Goal: Task Accomplishment & Management: Complete application form

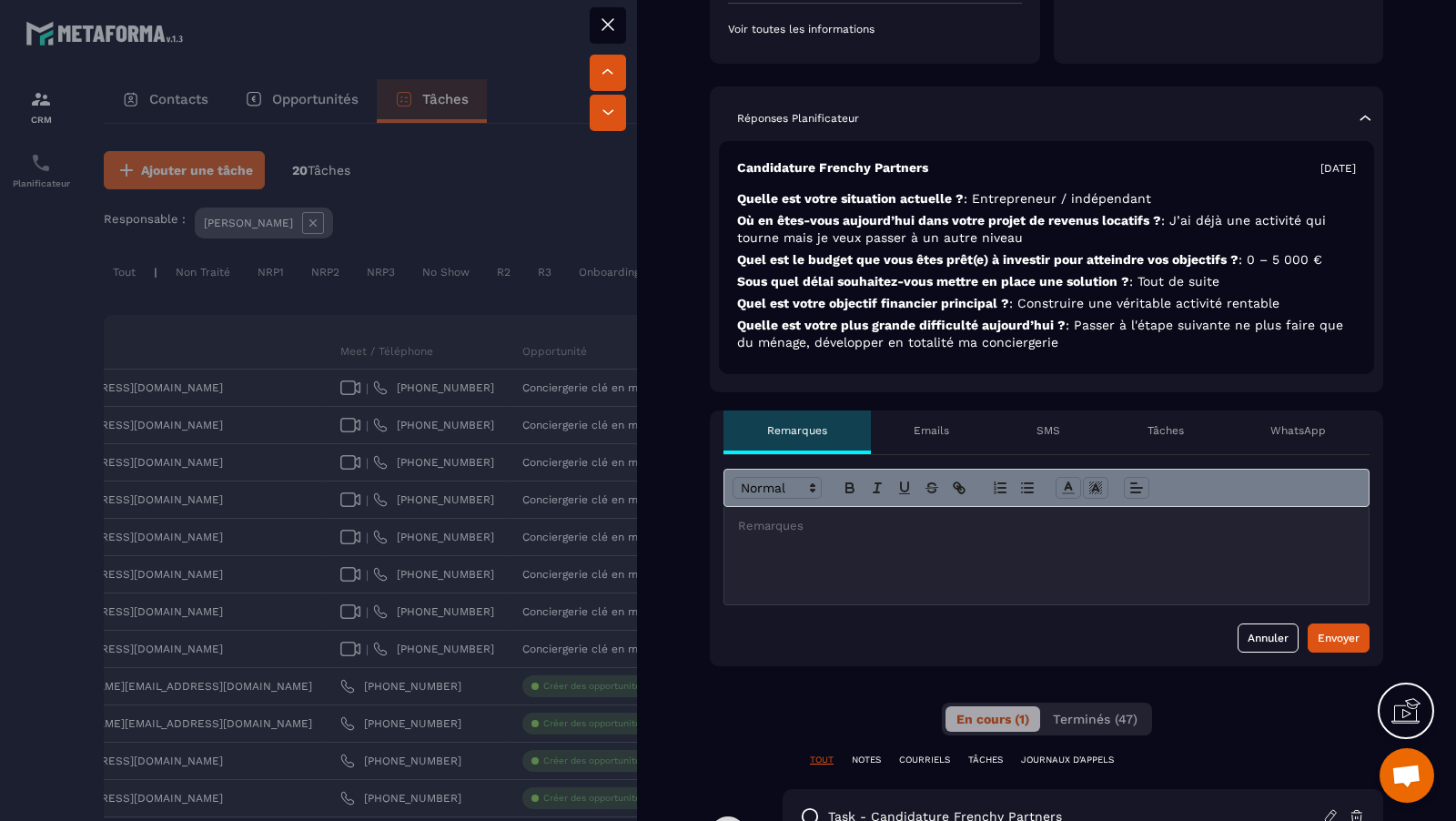
scroll to position [392, 0]
click at [957, 543] on div at bounding box center [1046, 556] width 645 height 98
click at [872, 523] on p "**********" at bounding box center [1047, 525] width 618 height 16
click at [1220, 558] on p at bounding box center [1046, 559] width 617 height 16
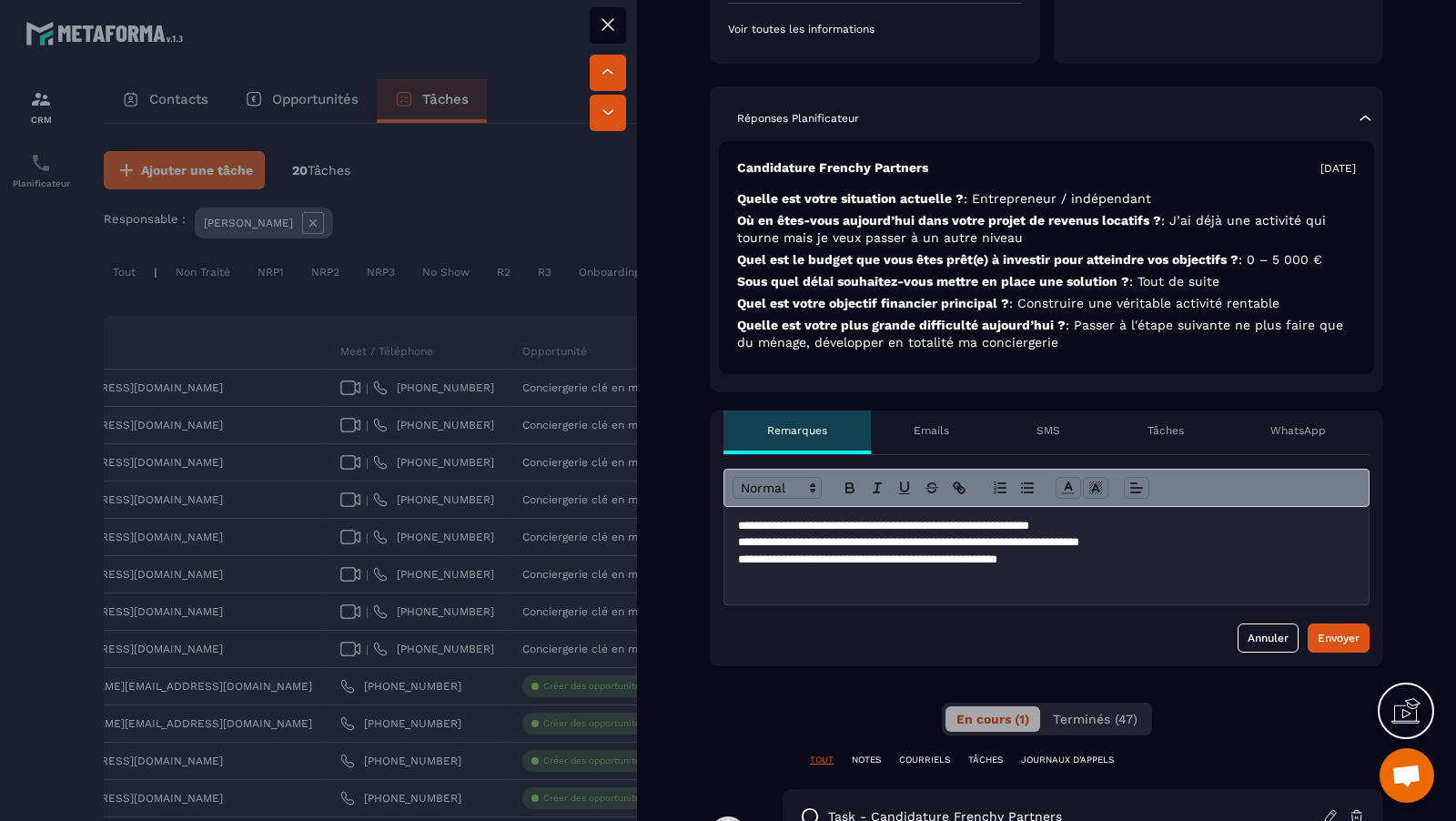
click at [939, 520] on p "**********" at bounding box center [1047, 525] width 618 height 16
click at [1128, 581] on p at bounding box center [1046, 575] width 617 height 16
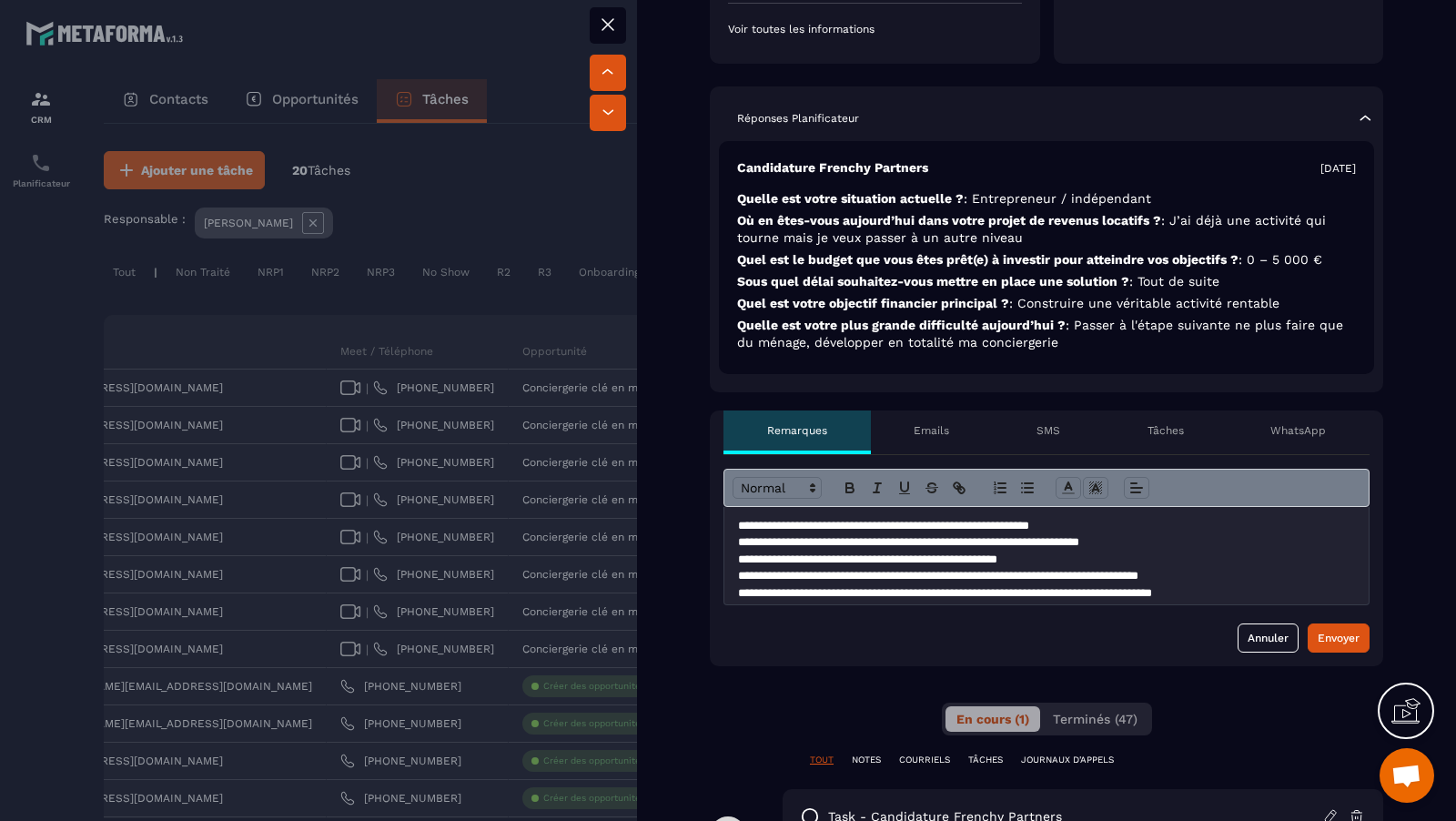
scroll to position [11, 0]
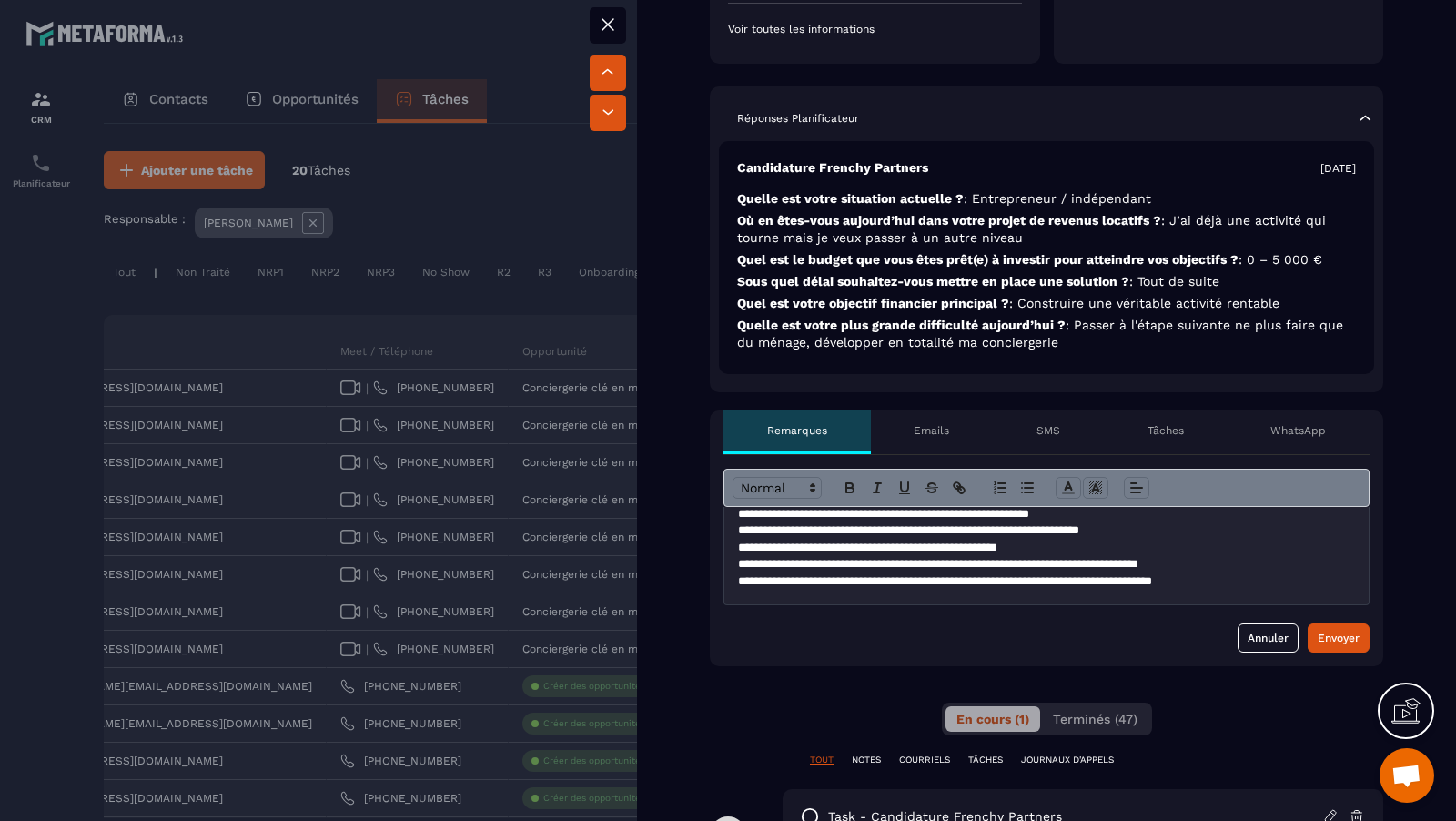
click at [1249, 575] on p "**********" at bounding box center [1047, 581] width 618 height 16
click at [1306, 575] on p "**********" at bounding box center [1047, 581] width 618 height 16
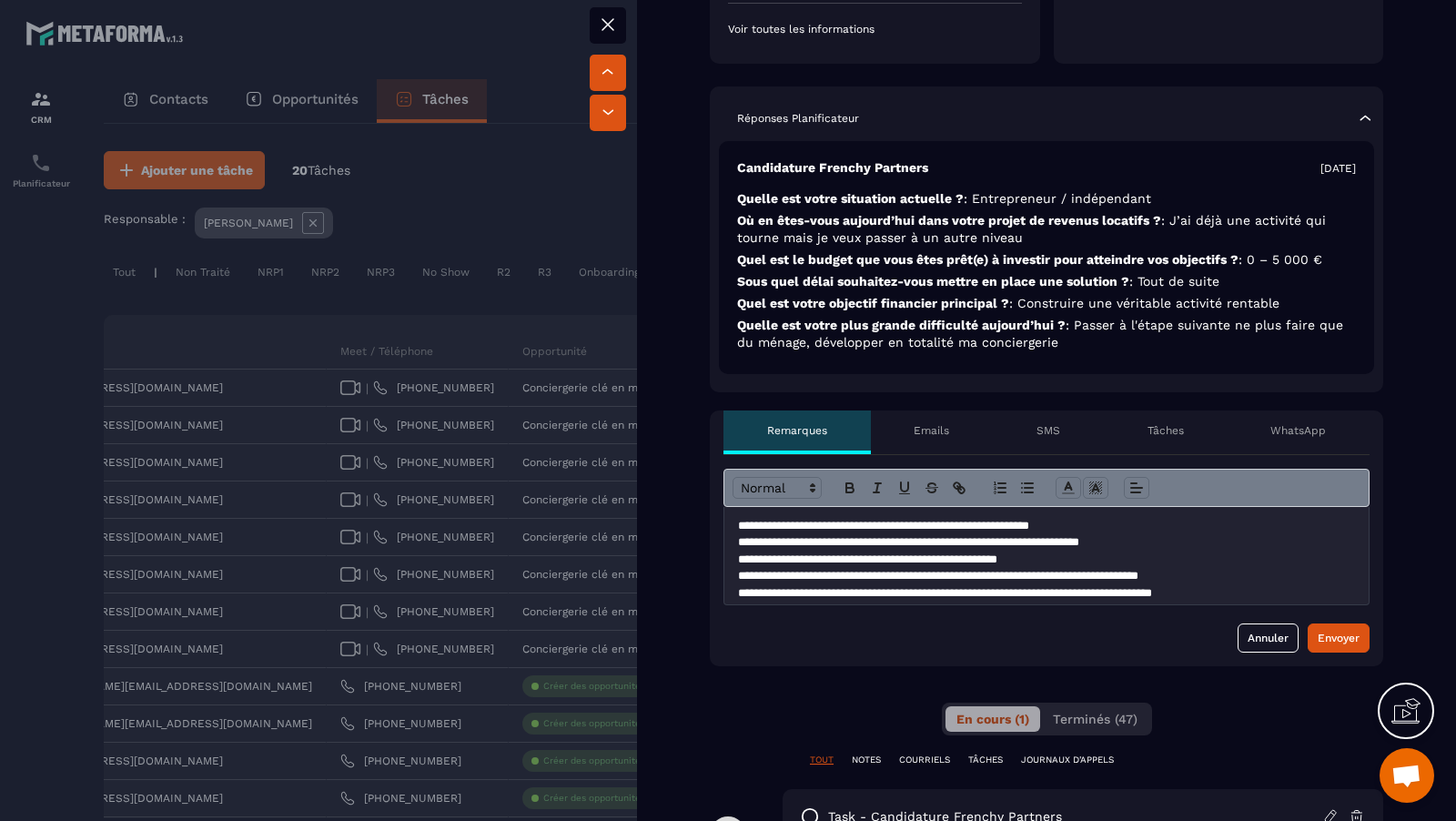
click at [782, 525] on p "**********" at bounding box center [1047, 525] width 618 height 16
click at [1157, 521] on p "**********" at bounding box center [1047, 525] width 618 height 16
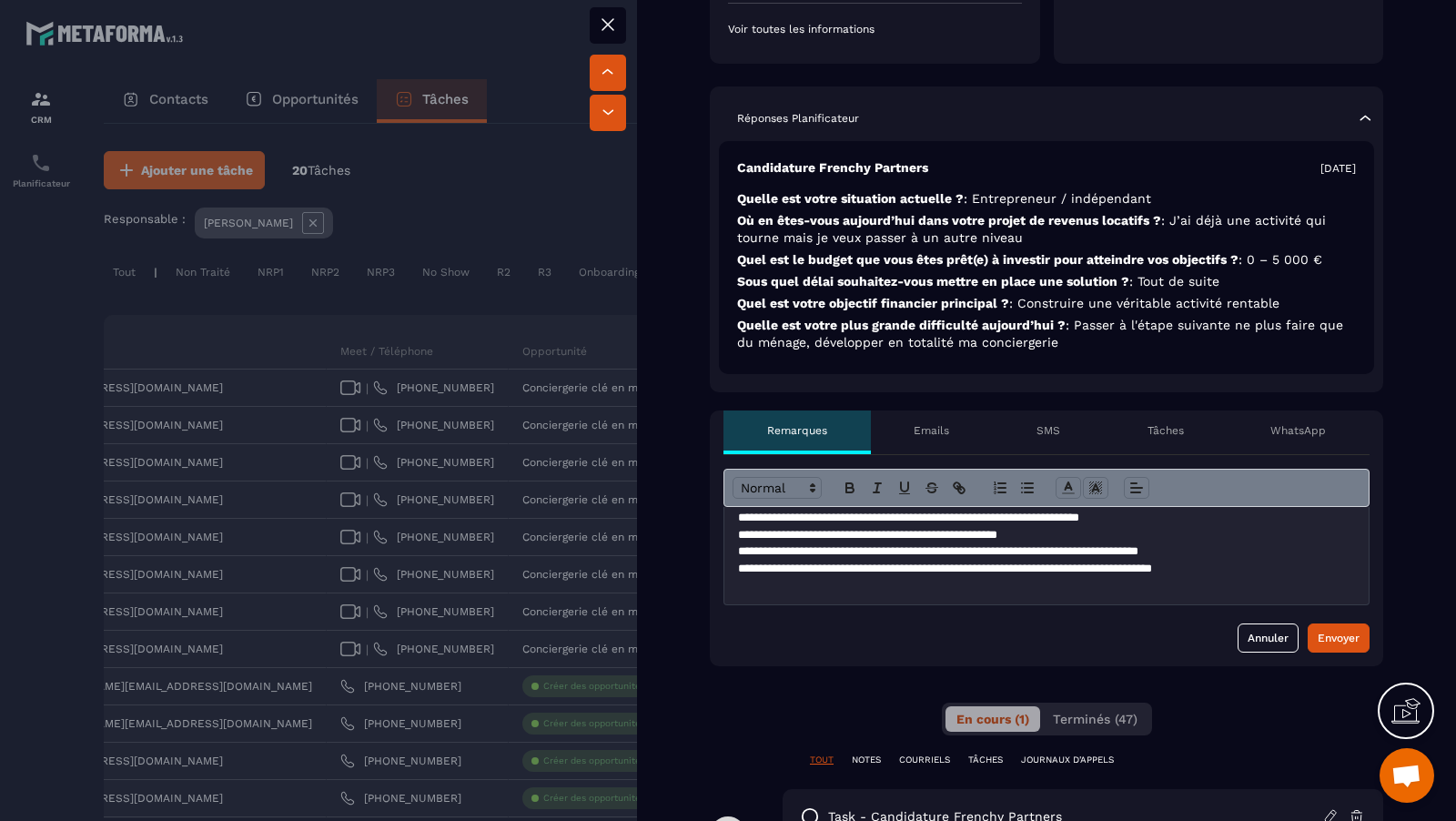
click at [1257, 586] on p at bounding box center [1047, 585] width 618 height 16
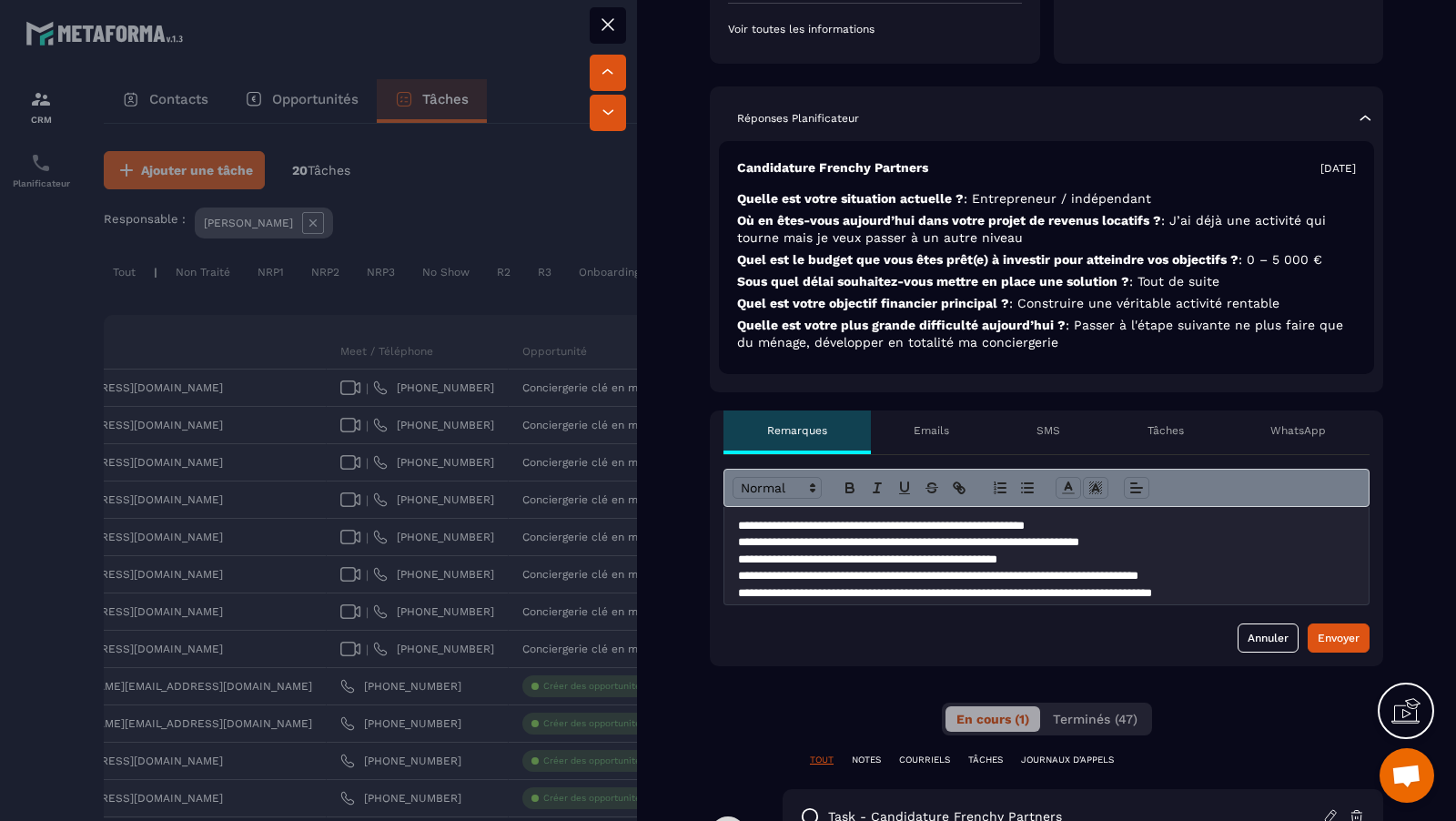
scroll to position [42, 0]
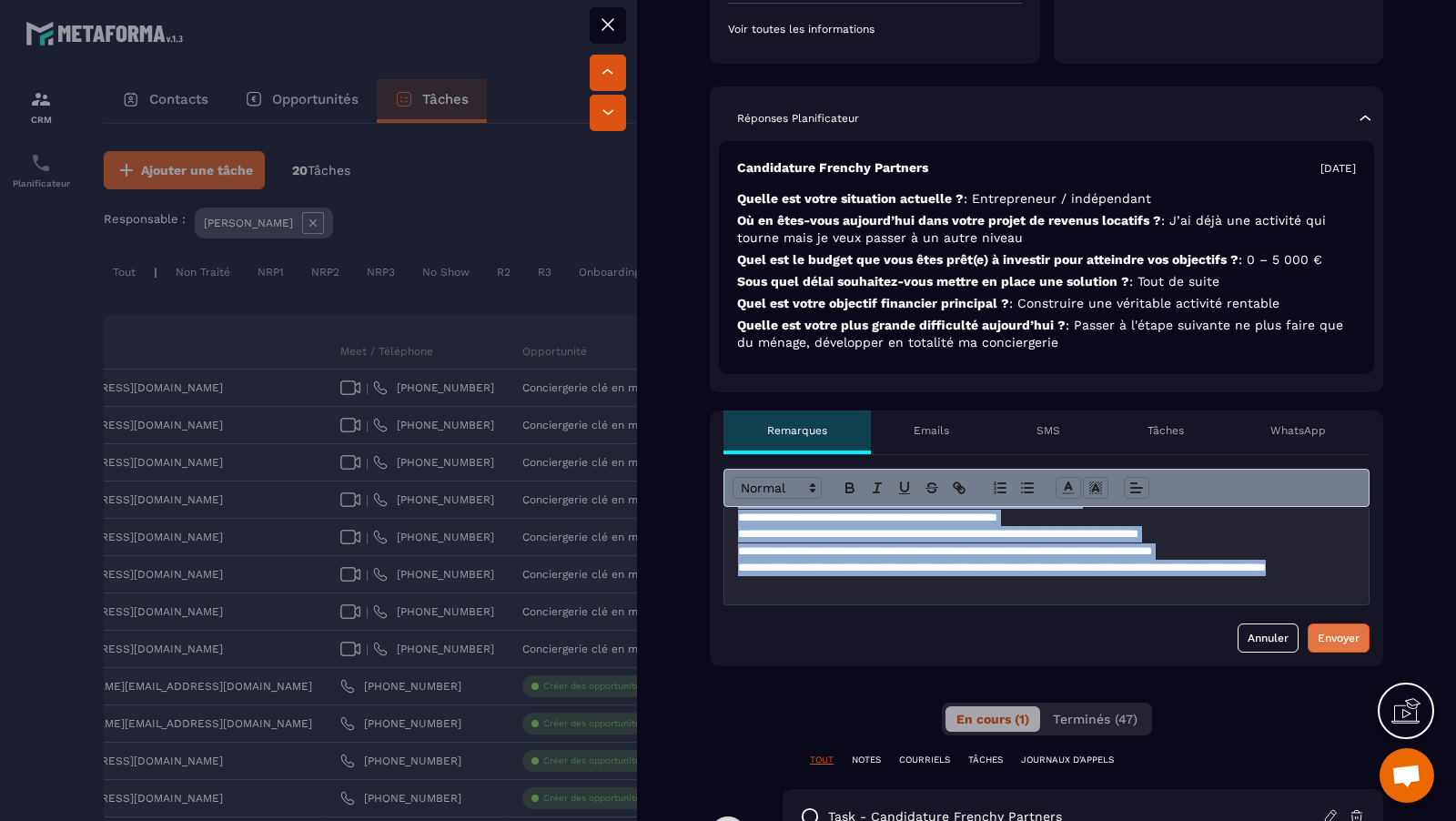
click at [1351, 624] on button "Envoyer" at bounding box center [1338, 638] width 62 height 29
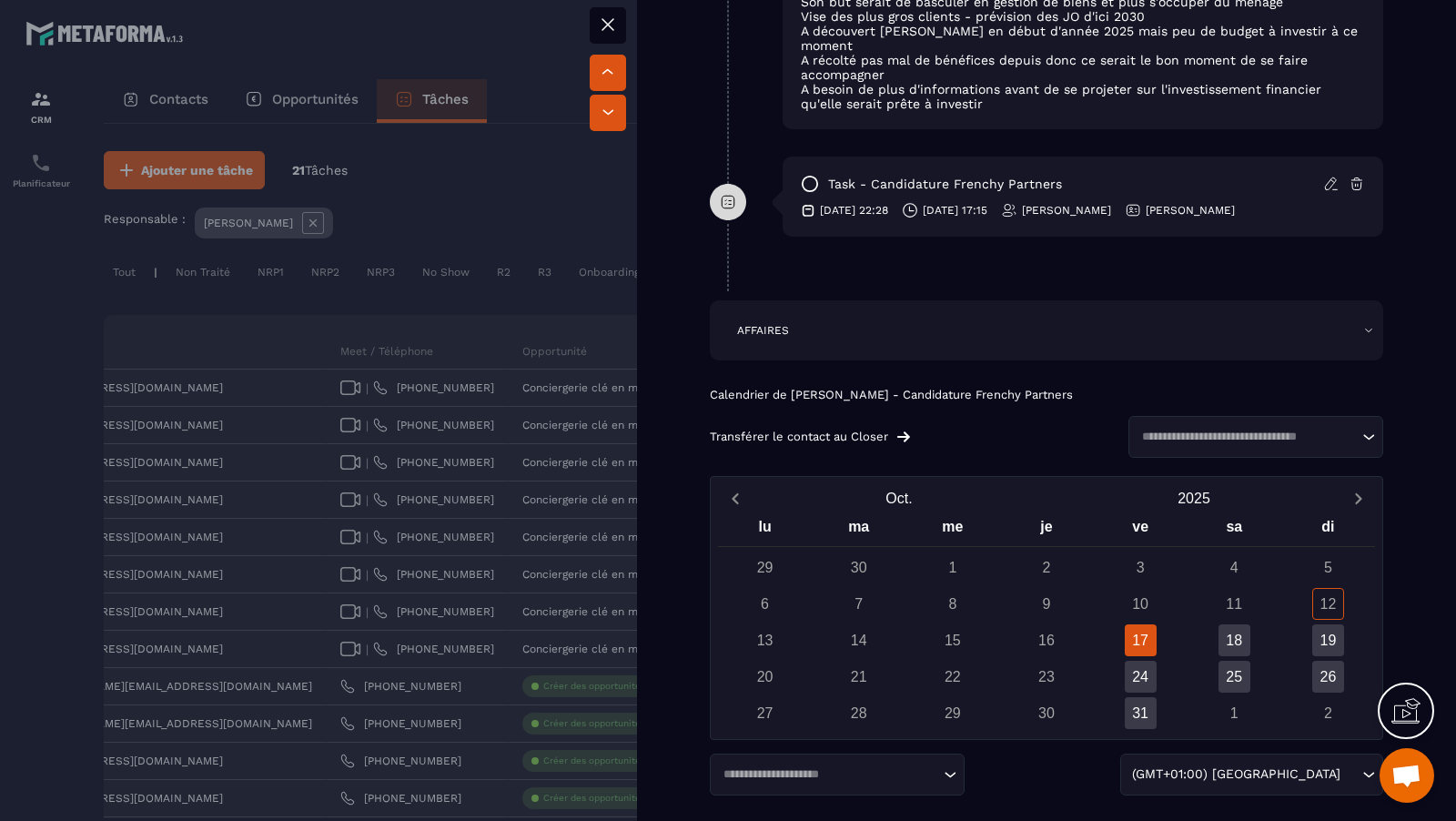
scroll to position [1308, 0]
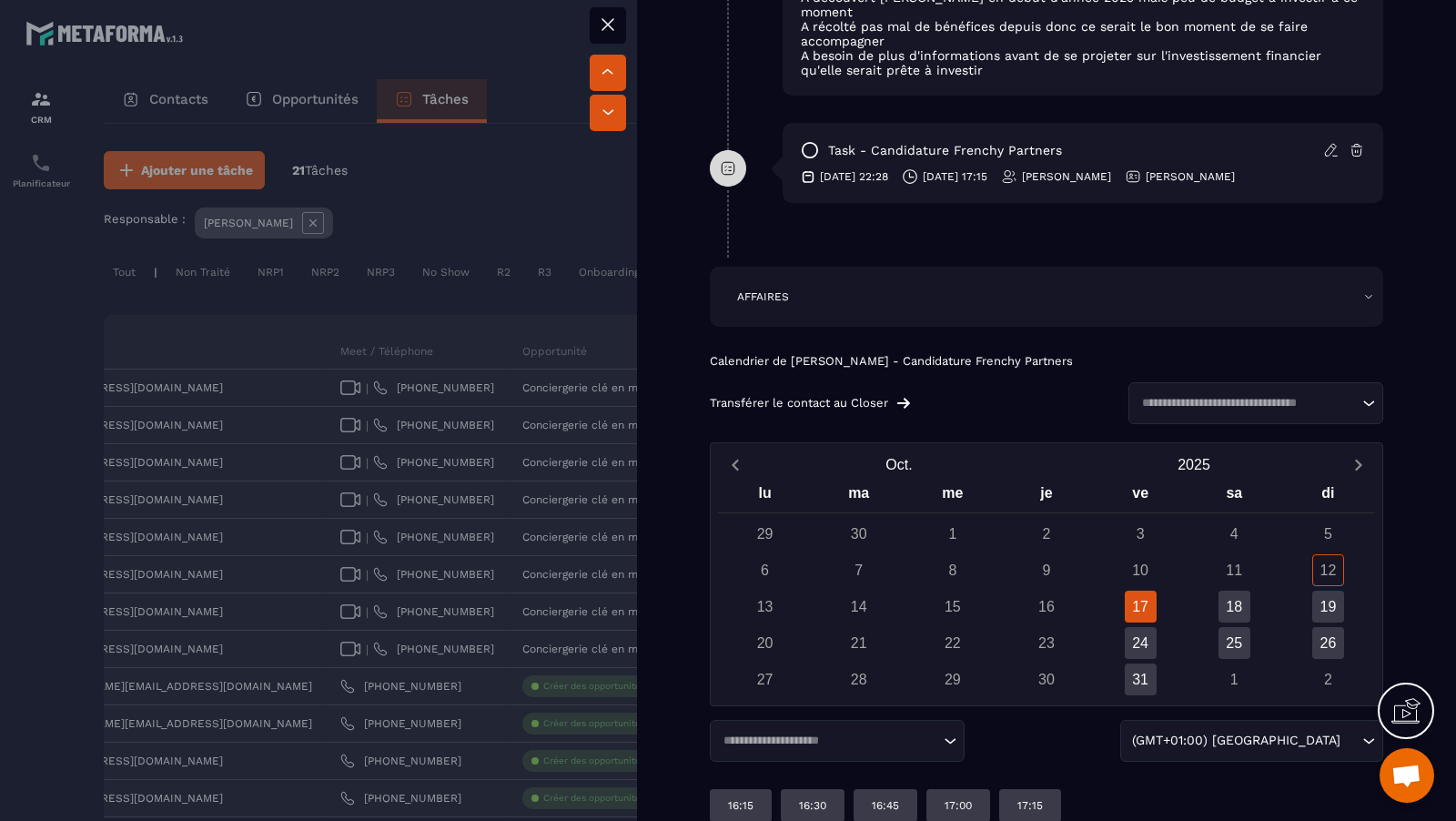
click at [1251, 413] on div "Loading..." at bounding box center [1255, 403] width 255 height 42
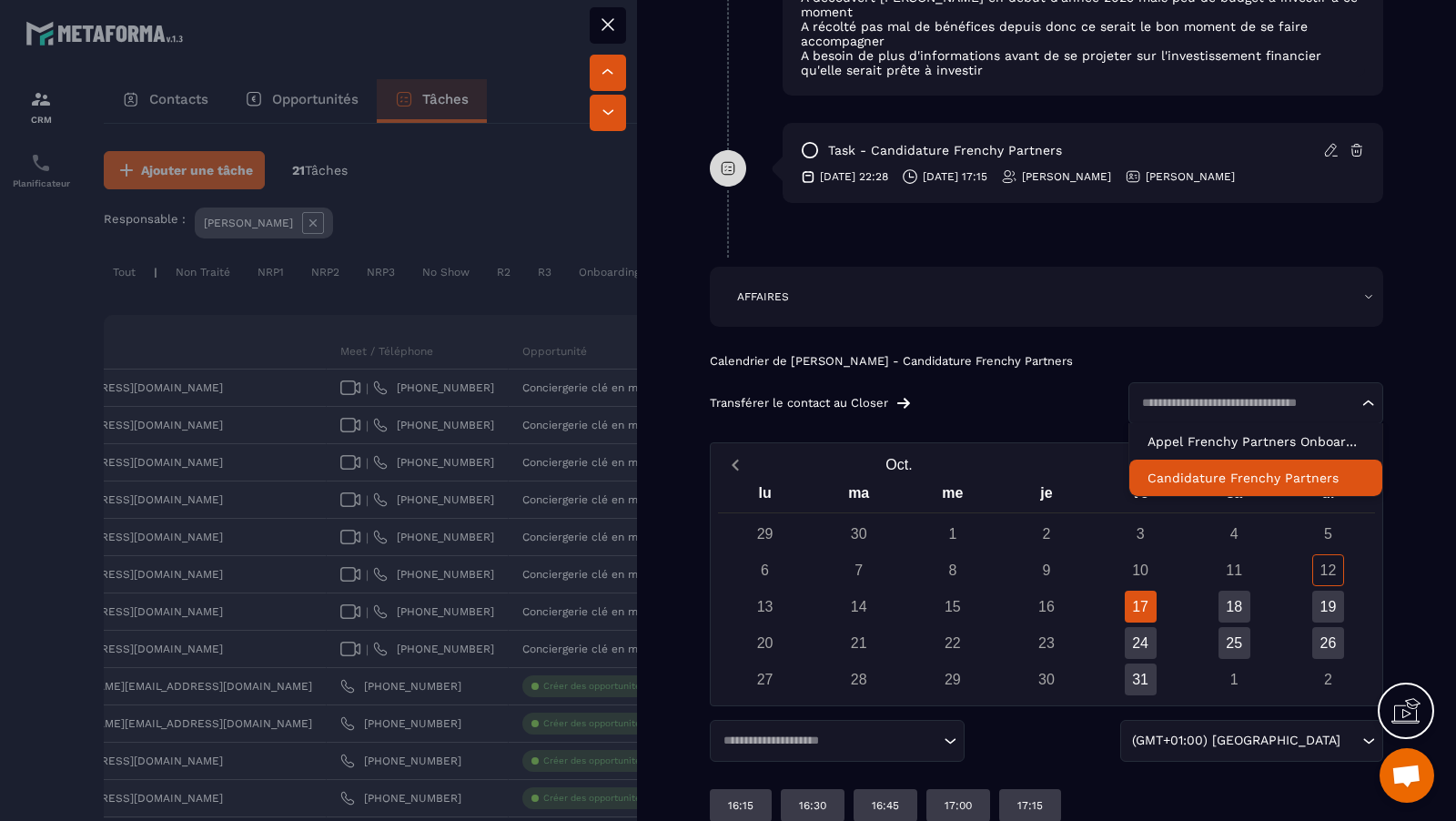
click at [1232, 480] on p "Candidature Frenchy Partners" at bounding box center [1256, 477] width 216 height 18
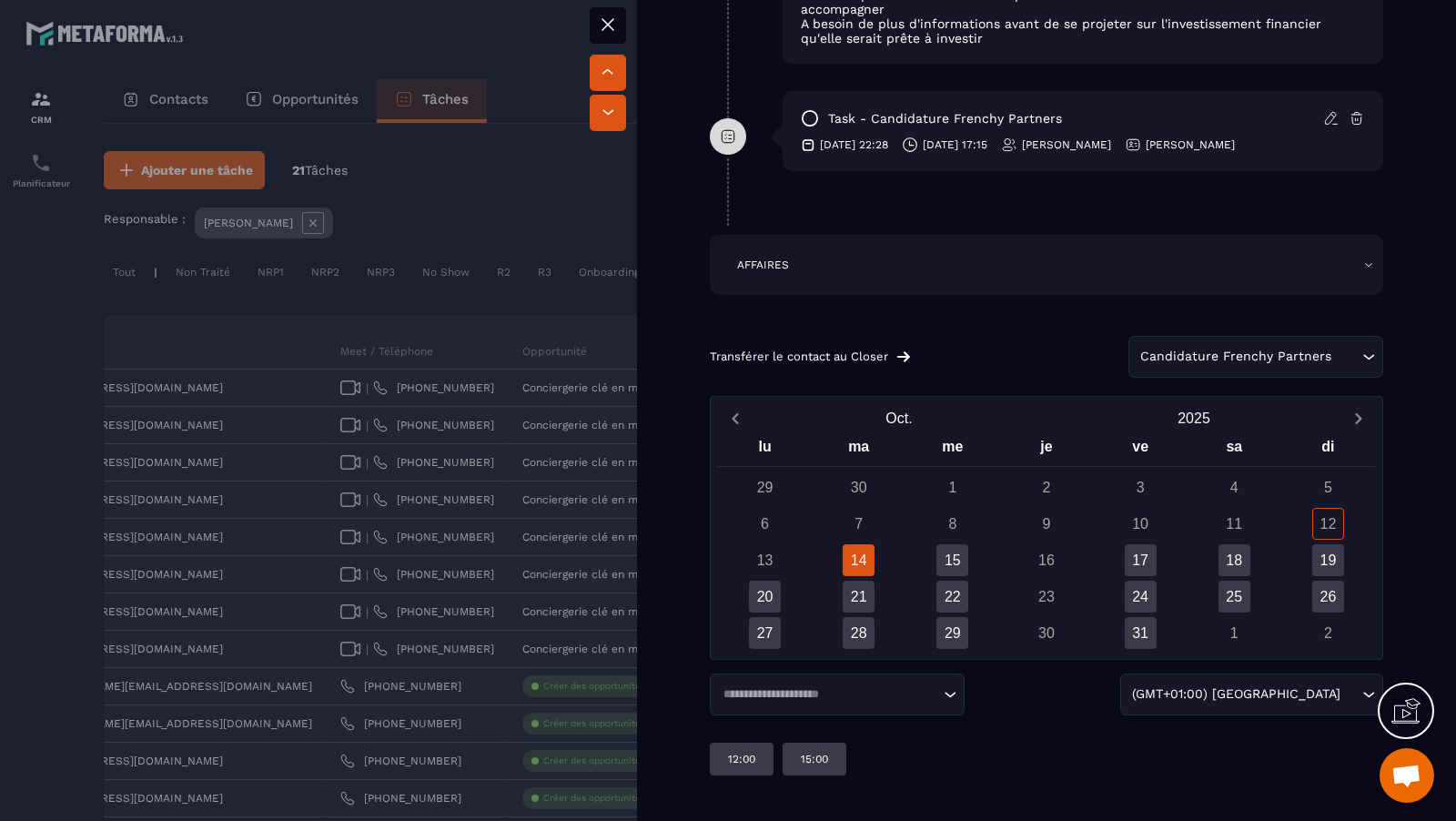
scroll to position [1336, 0]
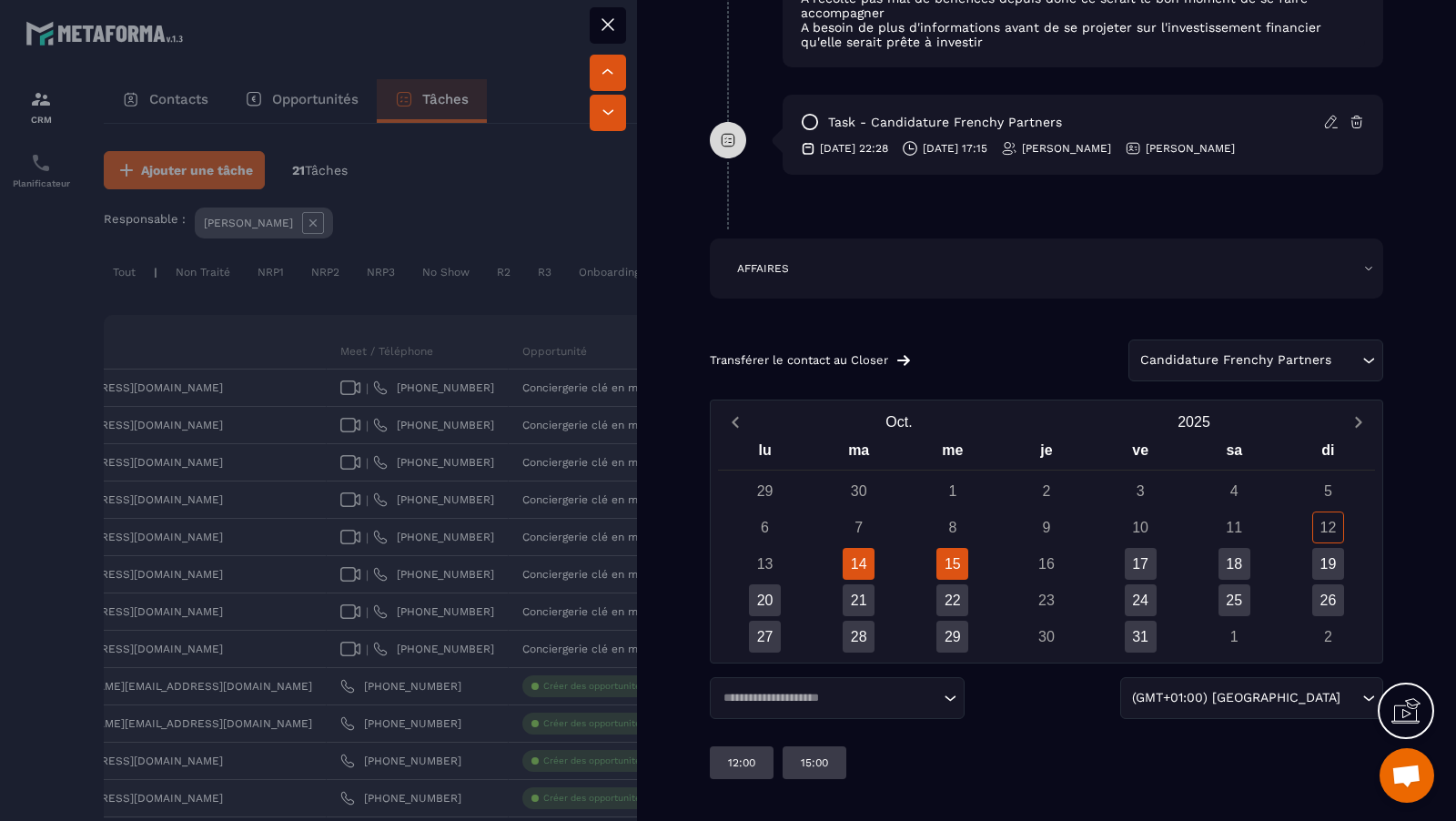
click at [954, 548] on div "15" at bounding box center [953, 564] width 32 height 32
click at [857, 561] on div "14" at bounding box center [859, 564] width 32 height 32
click at [753, 756] on p "12:00" at bounding box center [741, 762] width 27 height 14
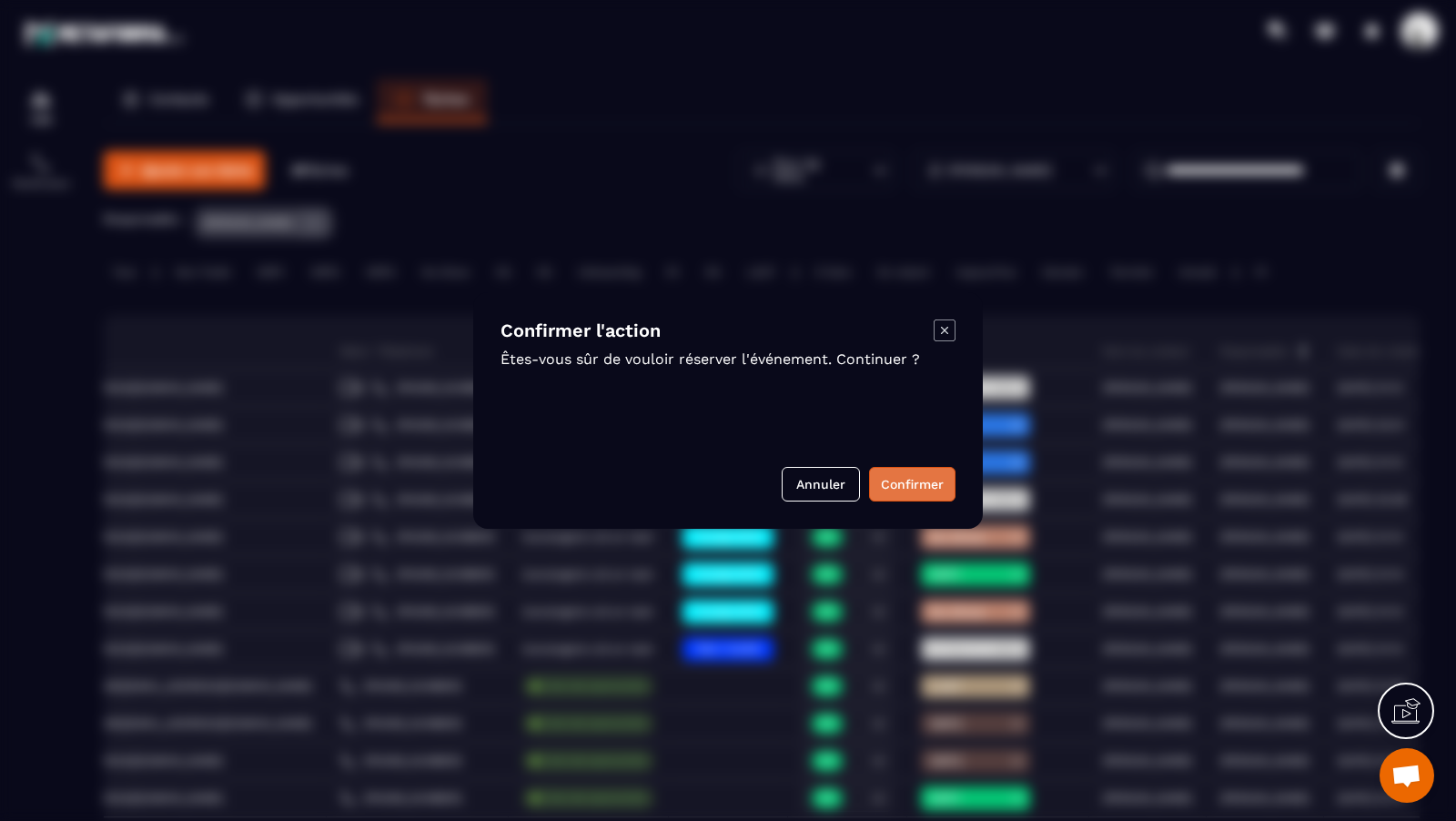
click at [919, 481] on button "Confirmer" at bounding box center [912, 484] width 86 height 34
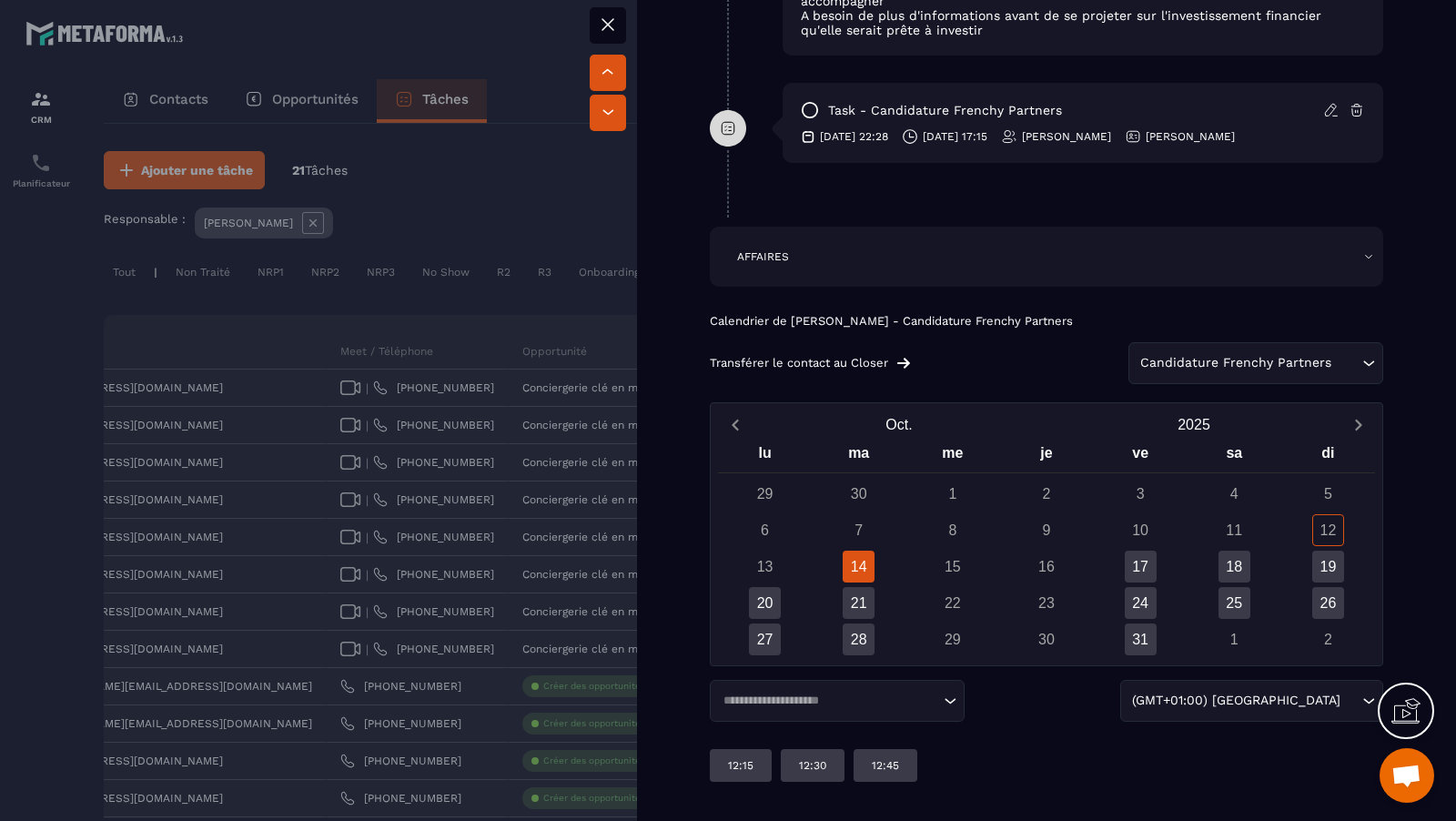
scroll to position [0, 0]
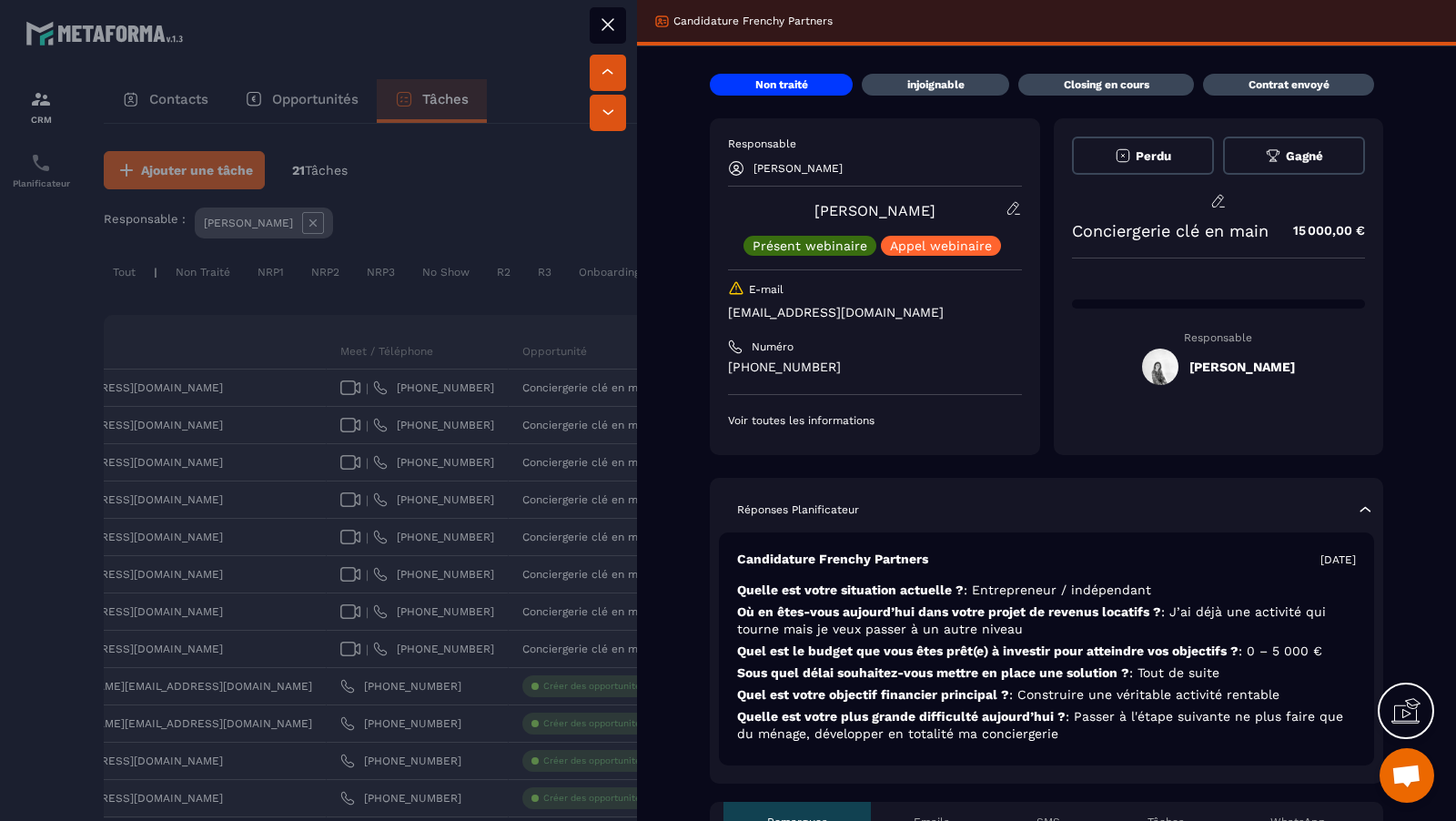
click at [224, 408] on div at bounding box center [728, 410] width 1456 height 821
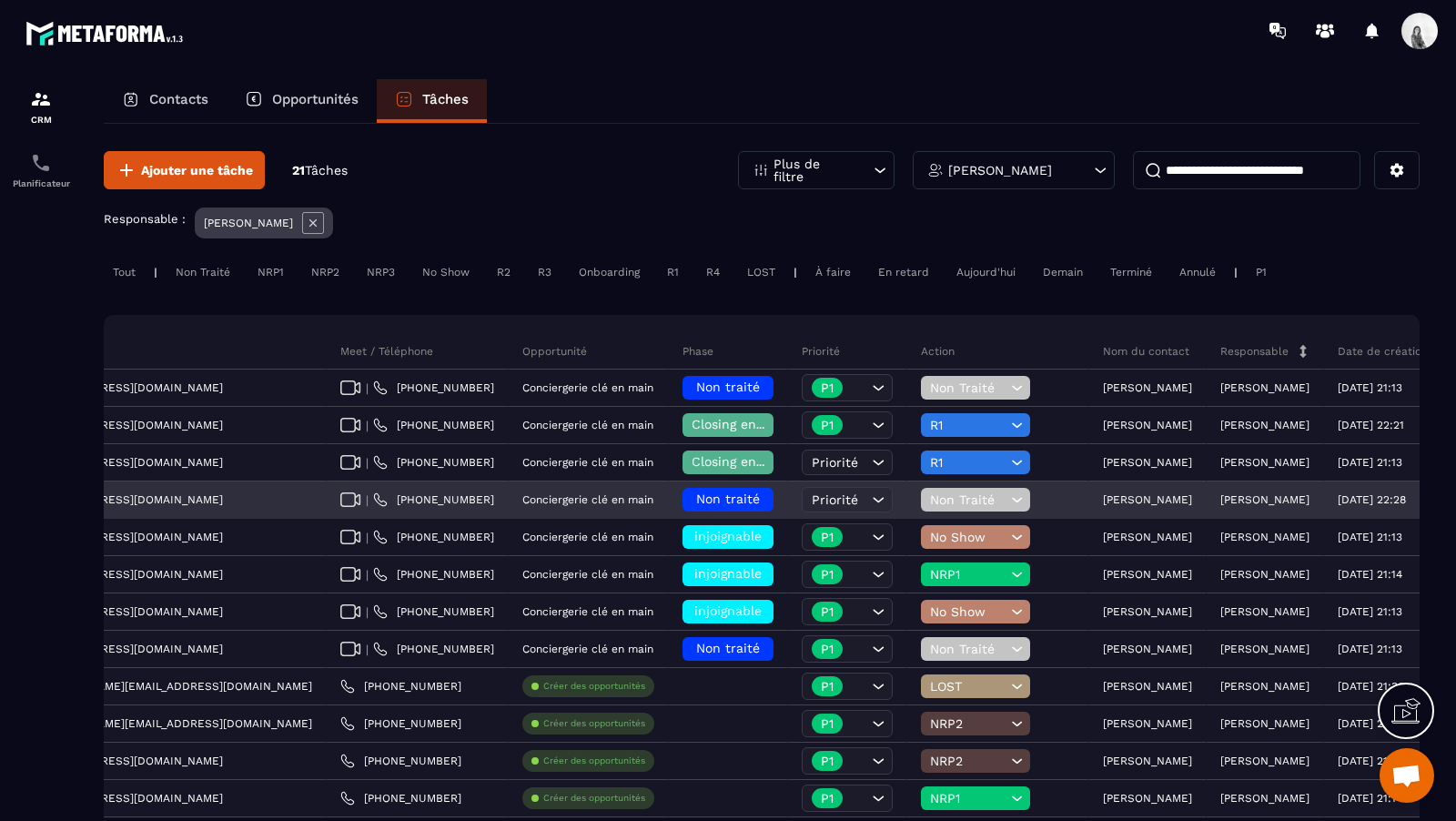
click at [696, 495] on span "Non traité" at bounding box center [727, 498] width 64 height 14
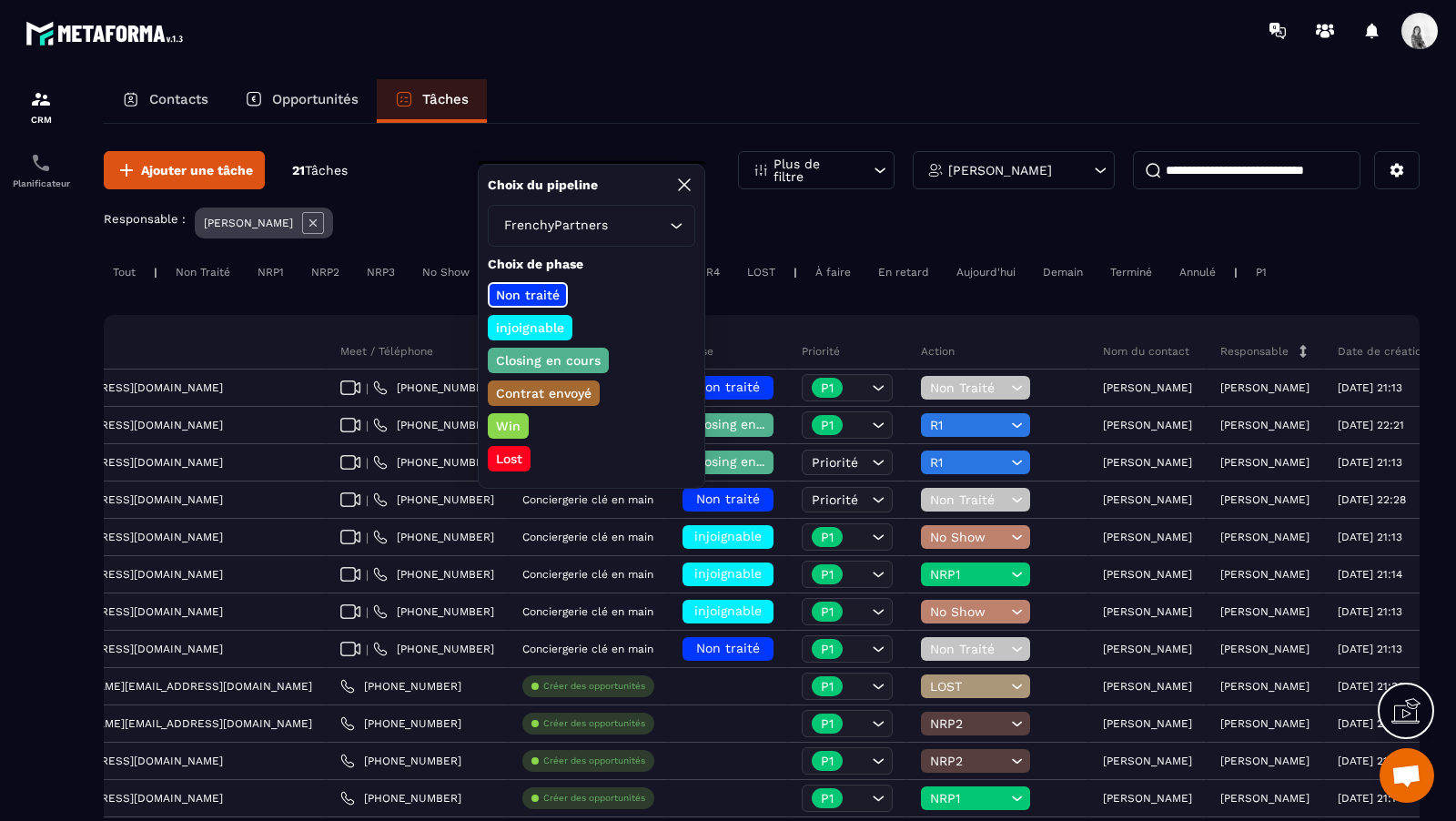
click at [539, 333] on p "injoignable" at bounding box center [530, 327] width 74 height 18
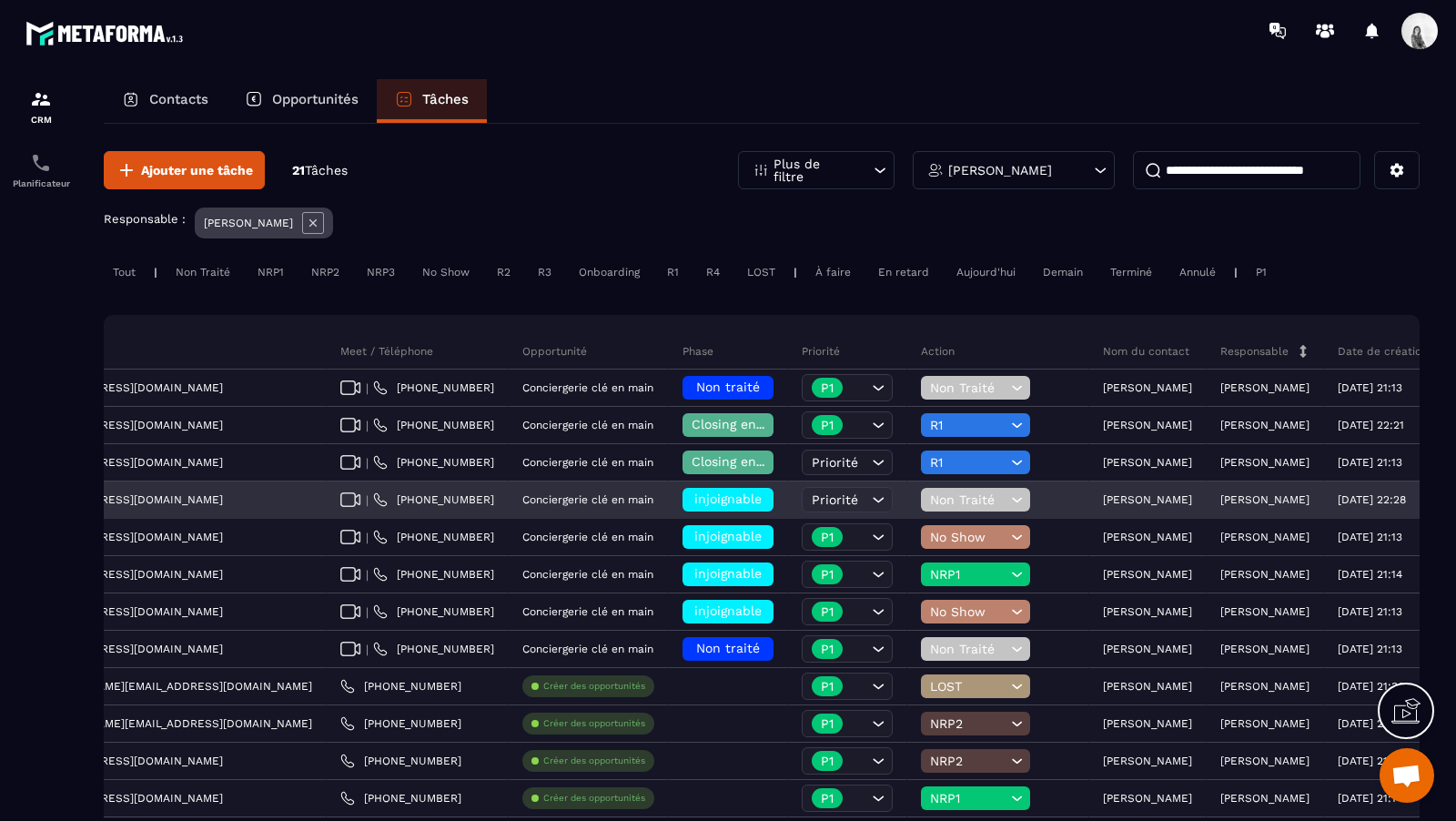
click at [930, 493] on span "Non Traité" at bounding box center [968, 499] width 77 height 14
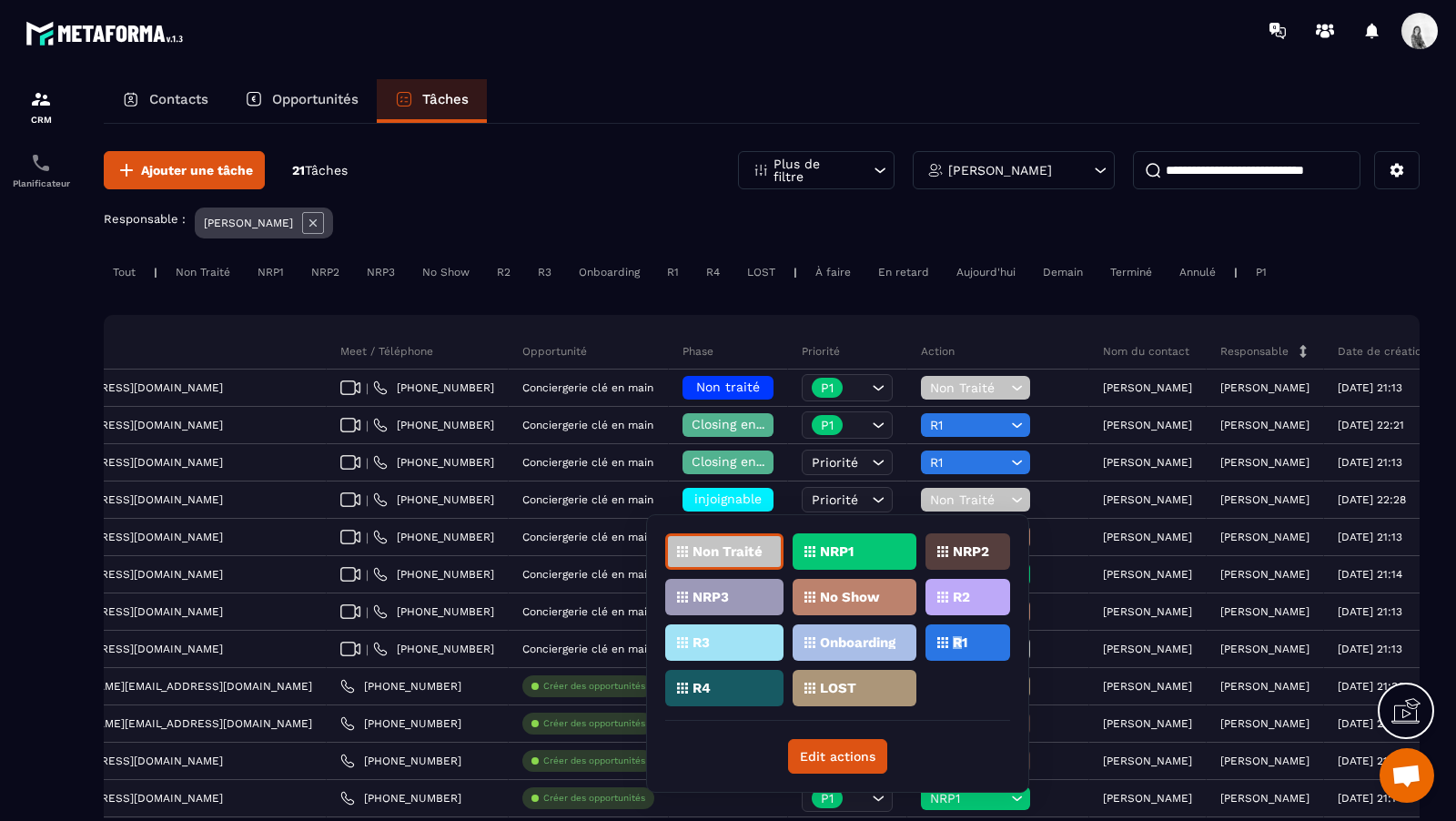
click at [957, 647] on p "R1" at bounding box center [959, 642] width 14 height 12
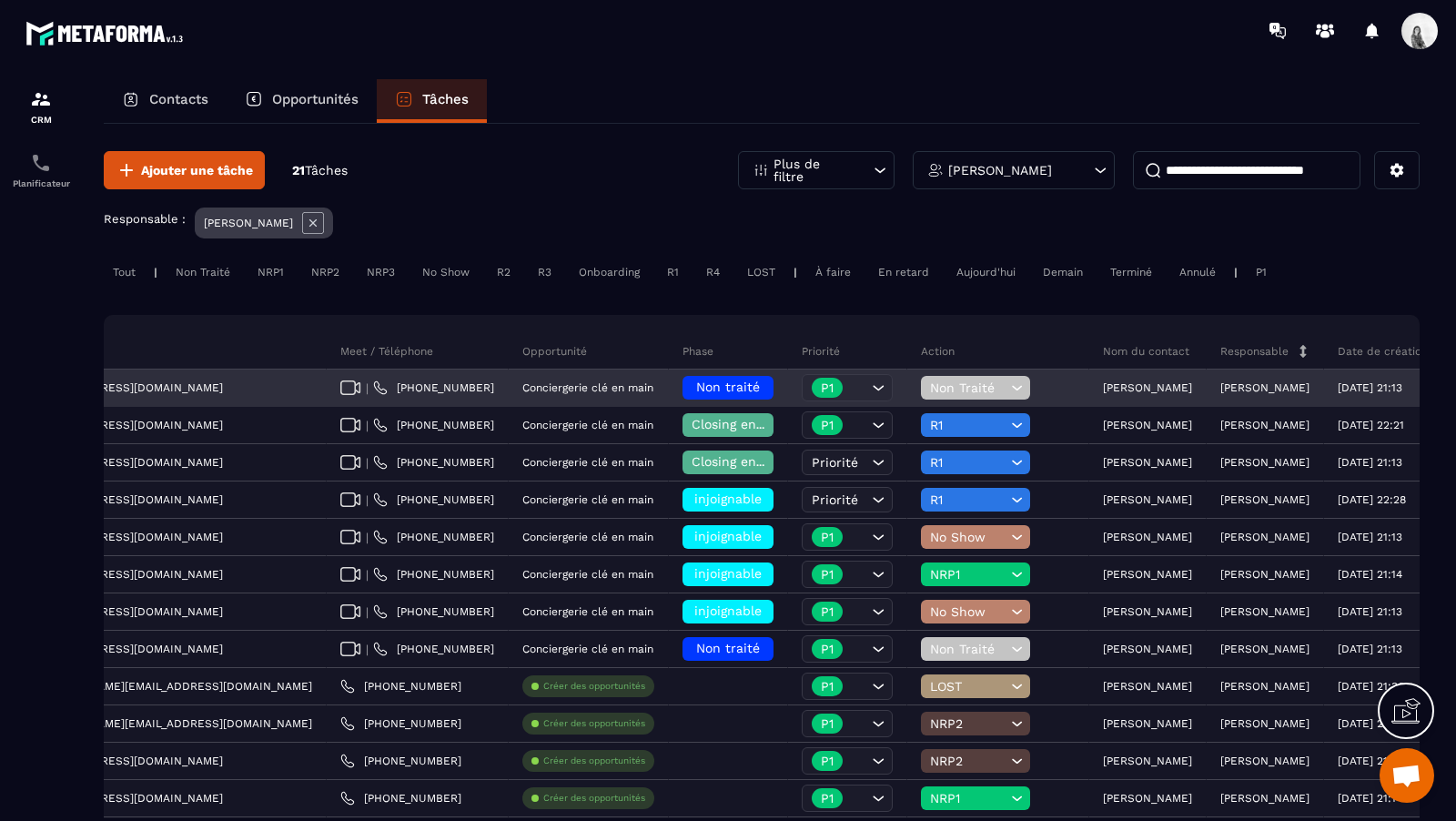
click at [669, 371] on div "Non traité" at bounding box center [729, 389] width 119 height 36
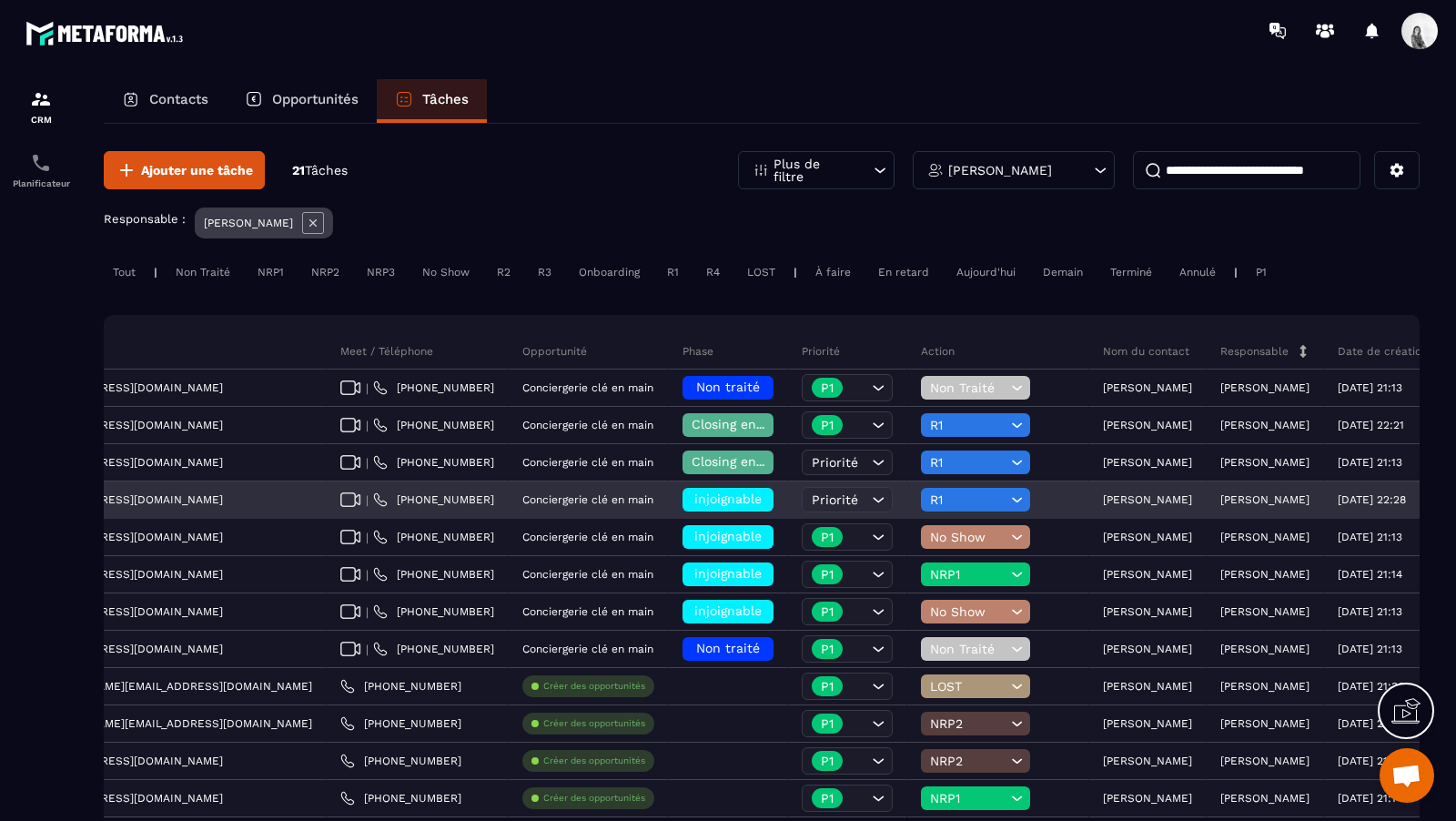
click at [695, 503] on span "injoignable" at bounding box center [728, 498] width 67 height 14
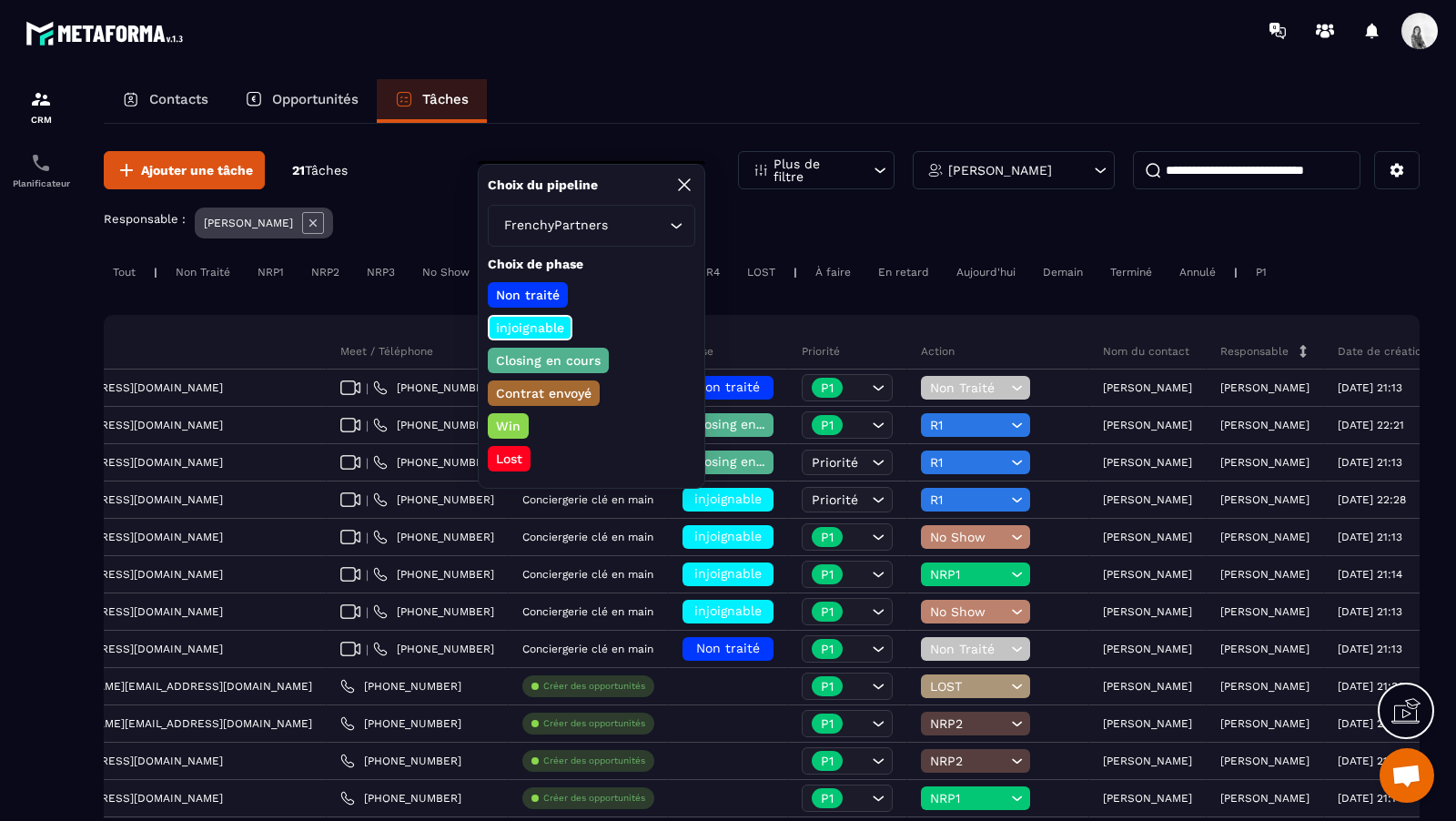
click at [585, 355] on p "Closing en cours" at bounding box center [548, 360] width 110 height 18
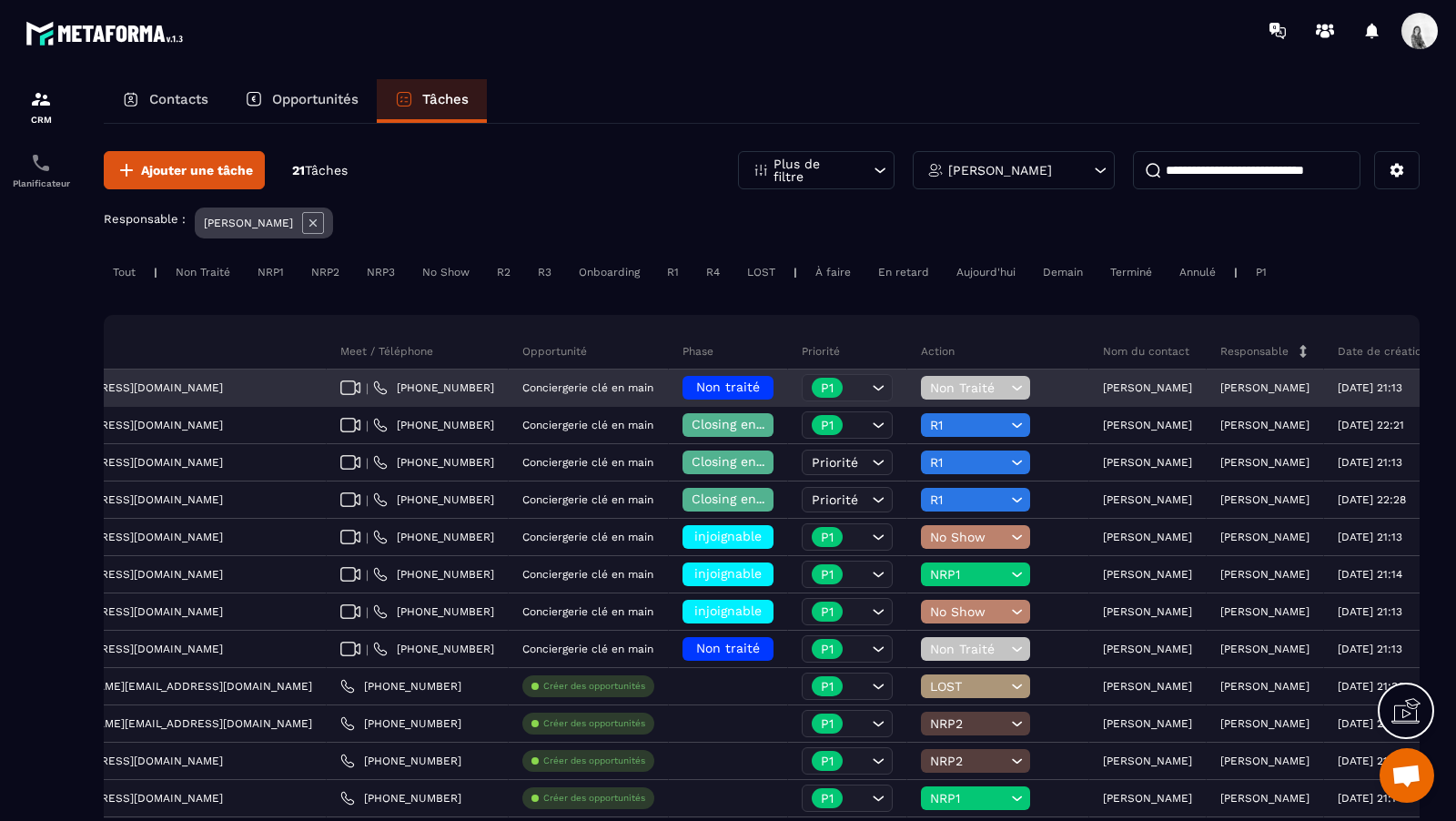
click at [696, 387] on span "Non traité" at bounding box center [727, 386] width 64 height 14
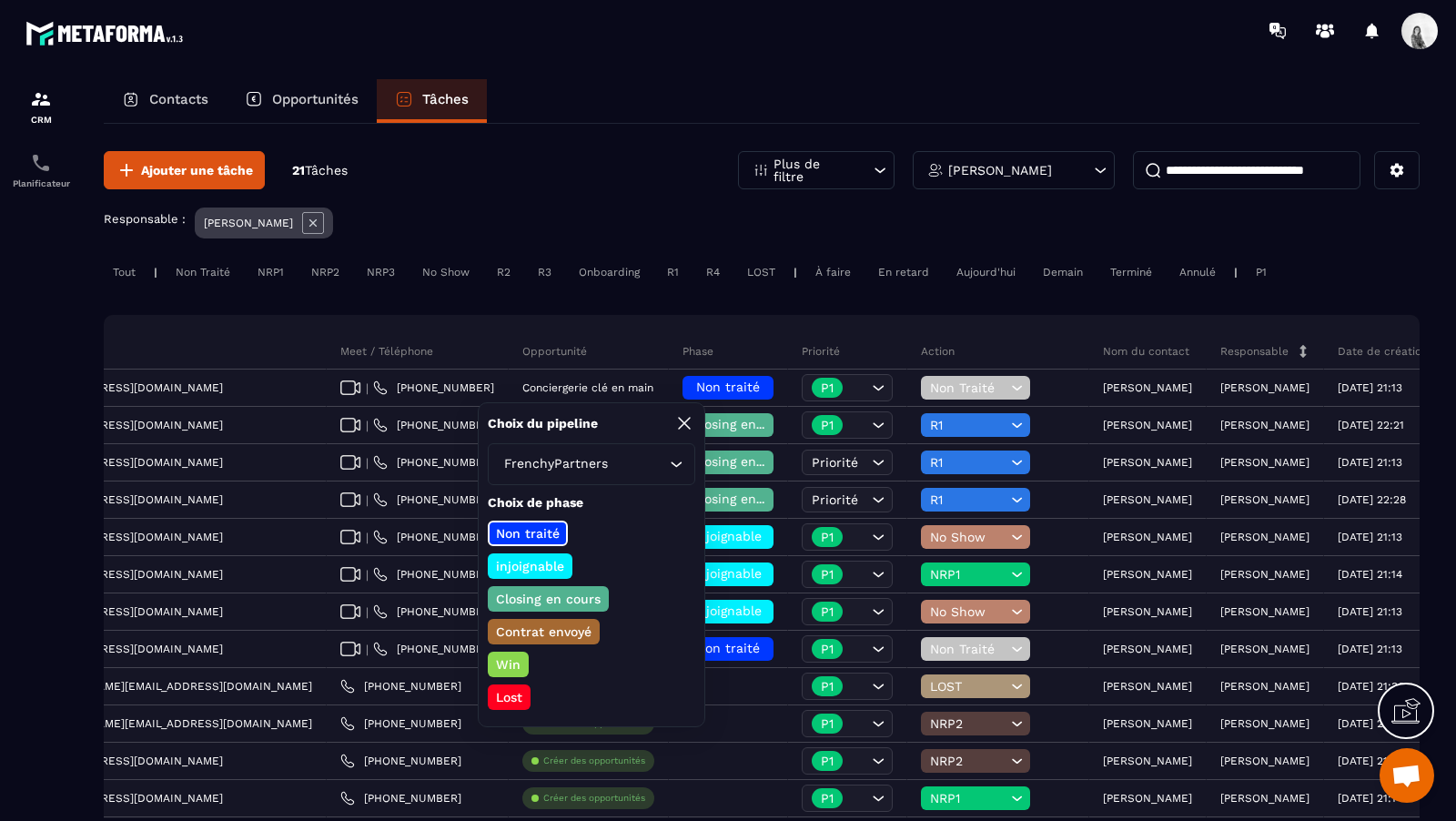
click at [546, 567] on p "injoignable" at bounding box center [530, 566] width 74 height 18
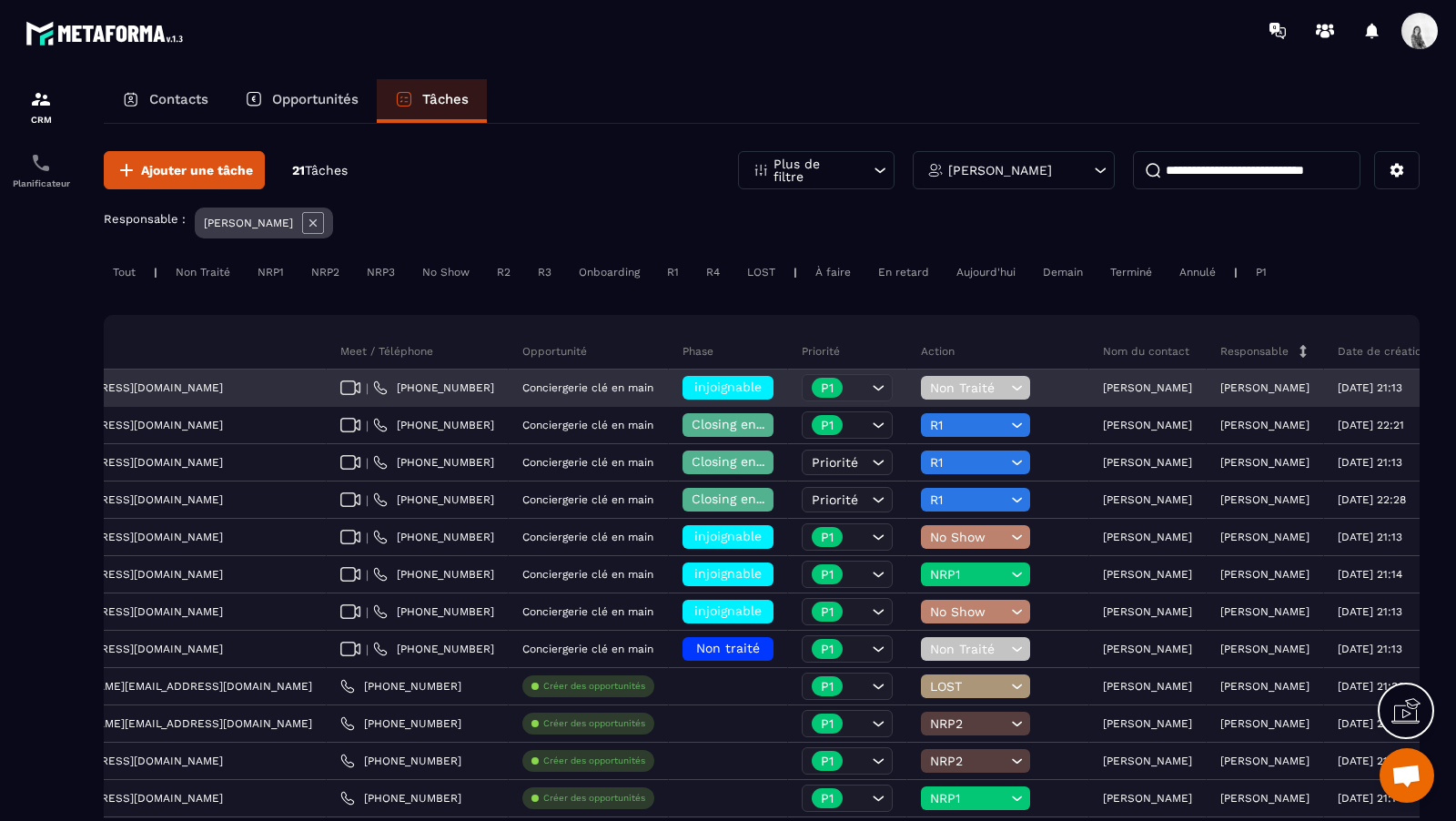
click at [930, 392] on span "Non Traité" at bounding box center [968, 387] width 77 height 14
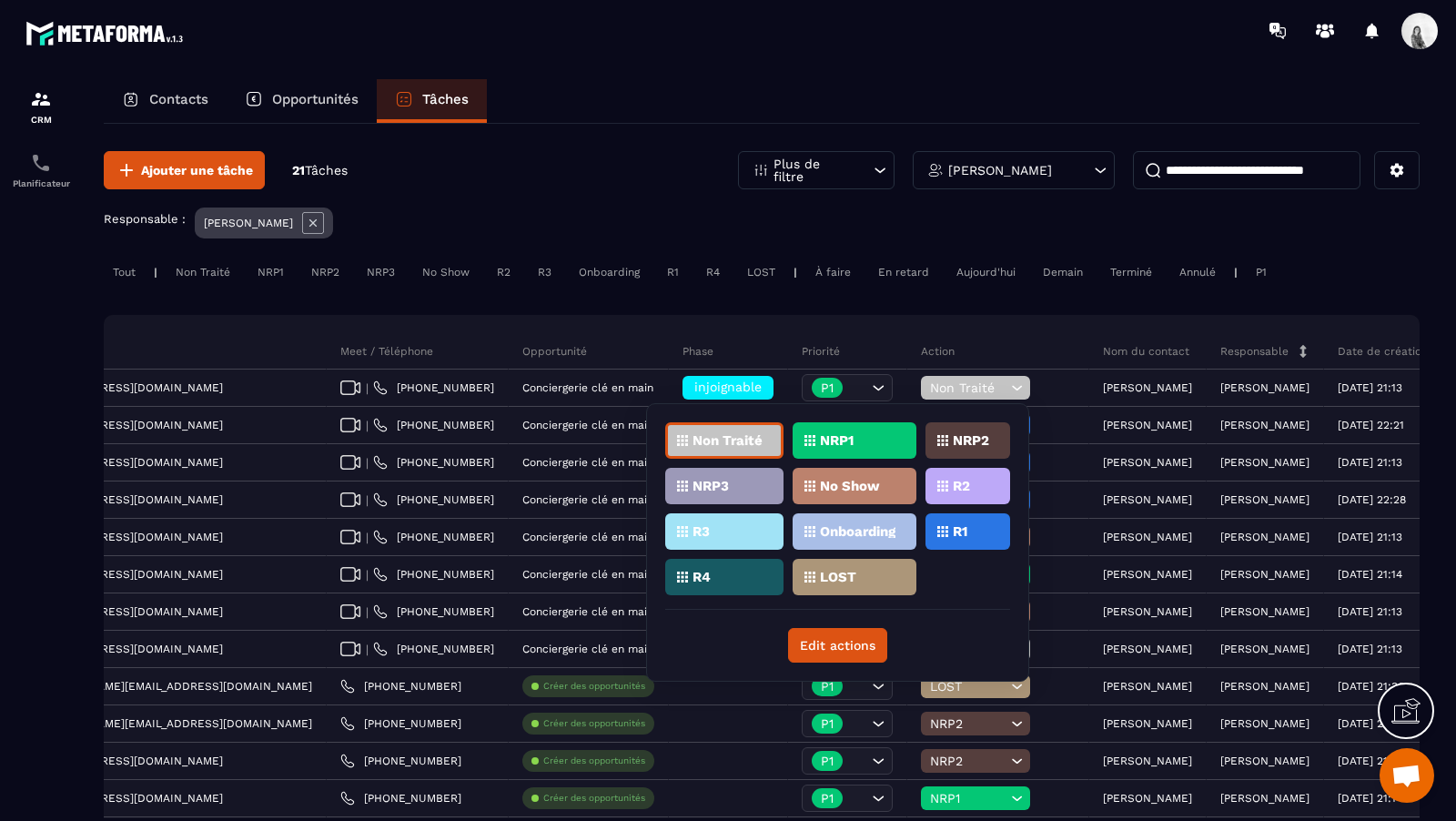
click at [863, 489] on p "No Show" at bounding box center [849, 485] width 60 height 12
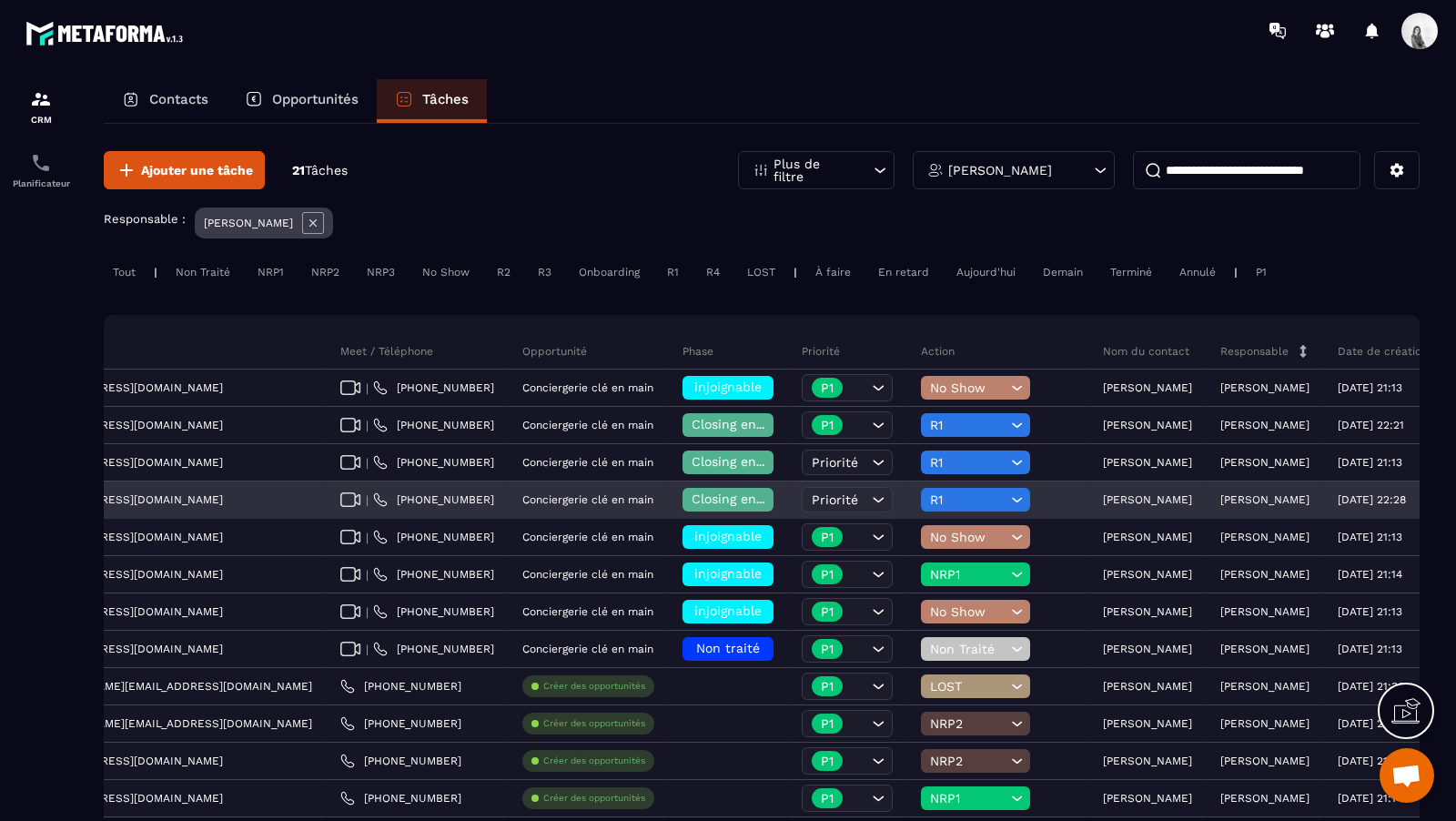
click at [1103, 499] on p "[PERSON_NAME]" at bounding box center [1148, 499] width 89 height 12
